Goal: Task Accomplishment & Management: Complete application form

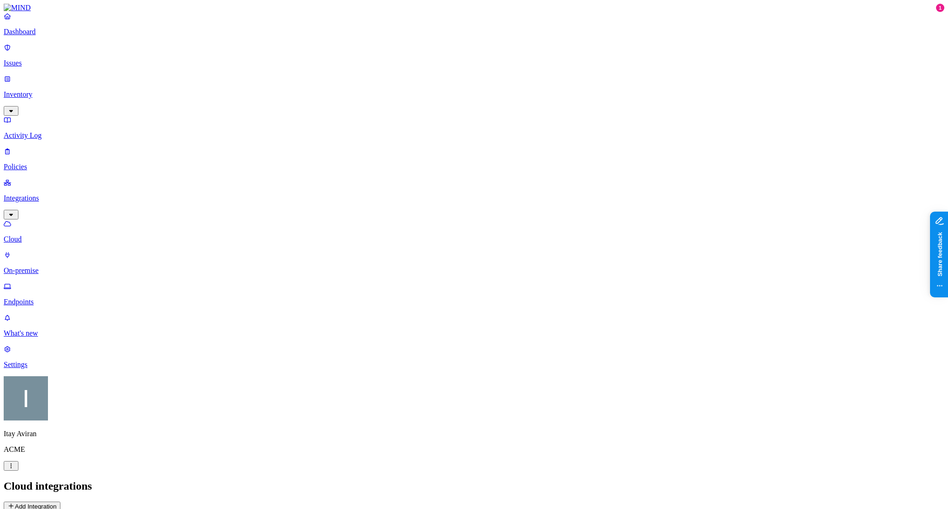
click at [76, 163] on p "Policies" at bounding box center [474, 167] width 940 height 8
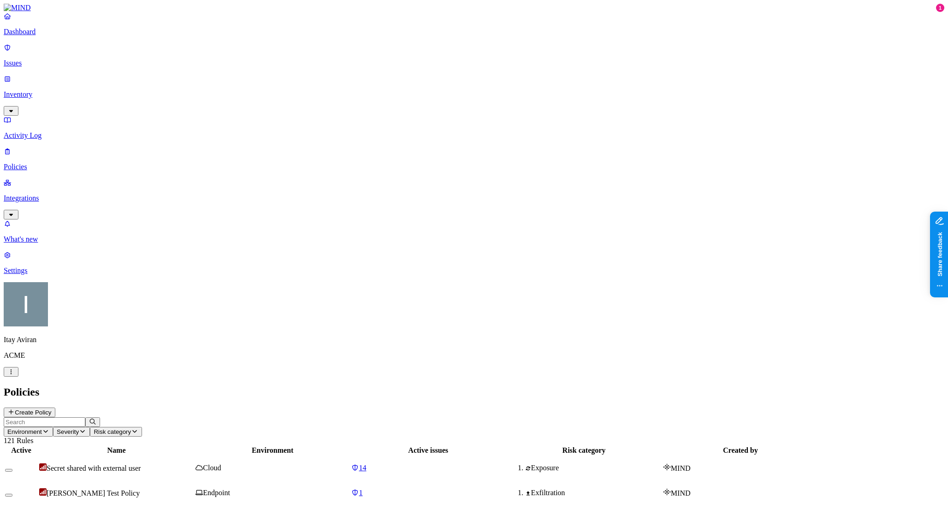
click at [55, 408] on button "Create Policy" at bounding box center [30, 413] width 52 height 10
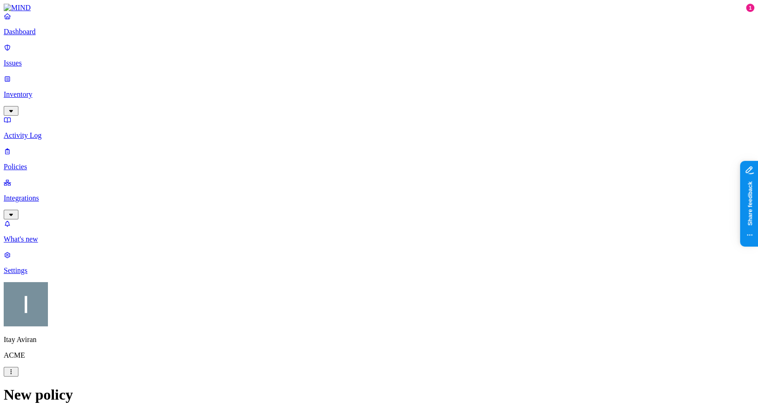
scroll to position [278, 0]
click at [327, 139] on label "Classification" at bounding box center [333, 135] width 41 height 8
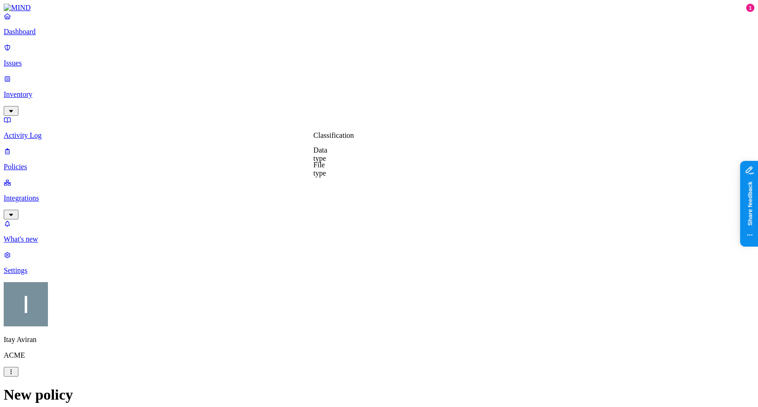
click at [322, 158] on label "Data type" at bounding box center [320, 154] width 14 height 16
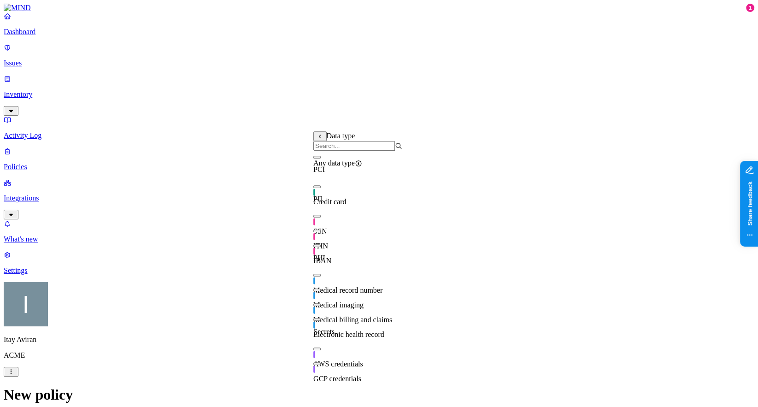
click at [333, 197] on div "Credit card" at bounding box center [357, 198] width 89 height 18
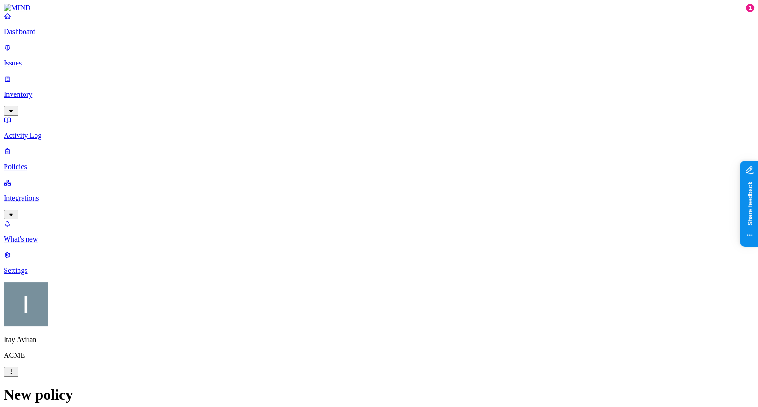
click at [346, 184] on label "Web Category" at bounding box center [343, 178] width 27 height 16
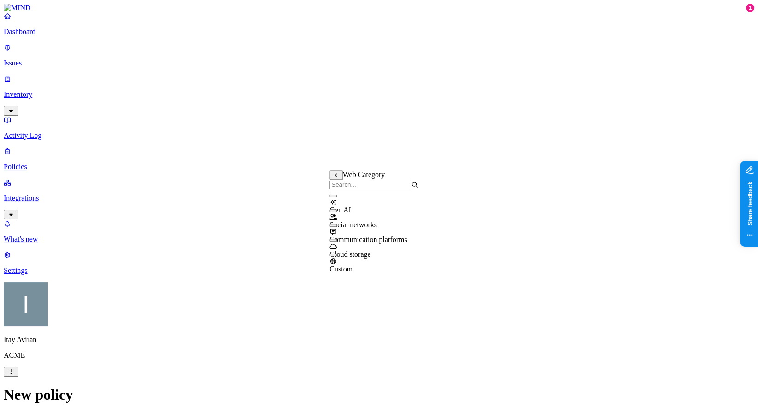
click at [346, 238] on div "Communication platforms" at bounding box center [374, 231] width 89 height 25
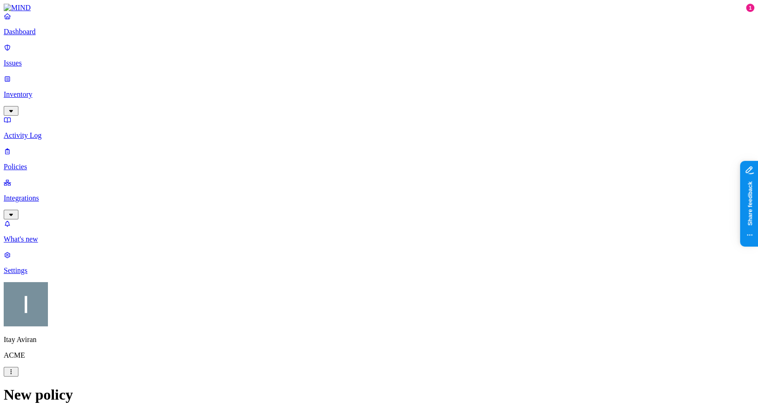
click at [56, 163] on p "Policies" at bounding box center [379, 167] width 751 height 8
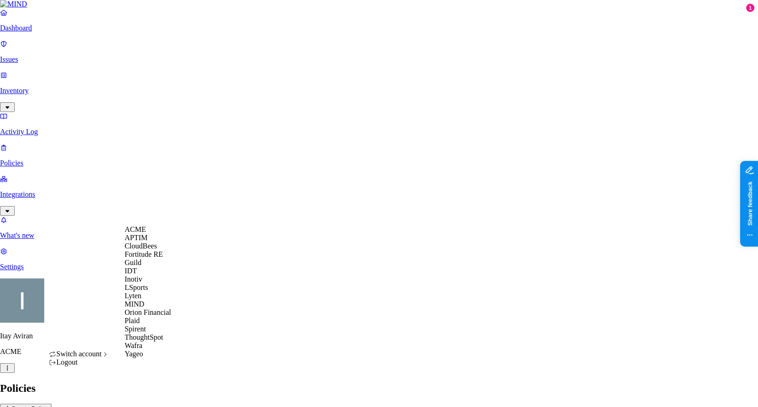
scroll to position [92, 0]
click at [155, 342] on div "ThoughtSpot" at bounding box center [147, 337] width 47 height 8
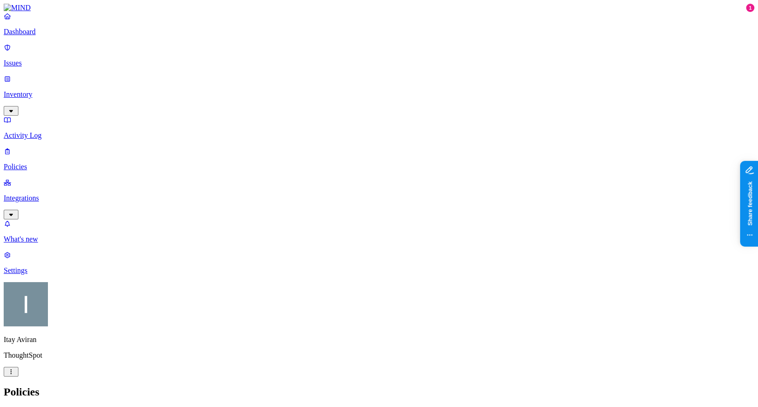
scroll to position [22, 0]
